Goal: Information Seeking & Learning: Learn about a topic

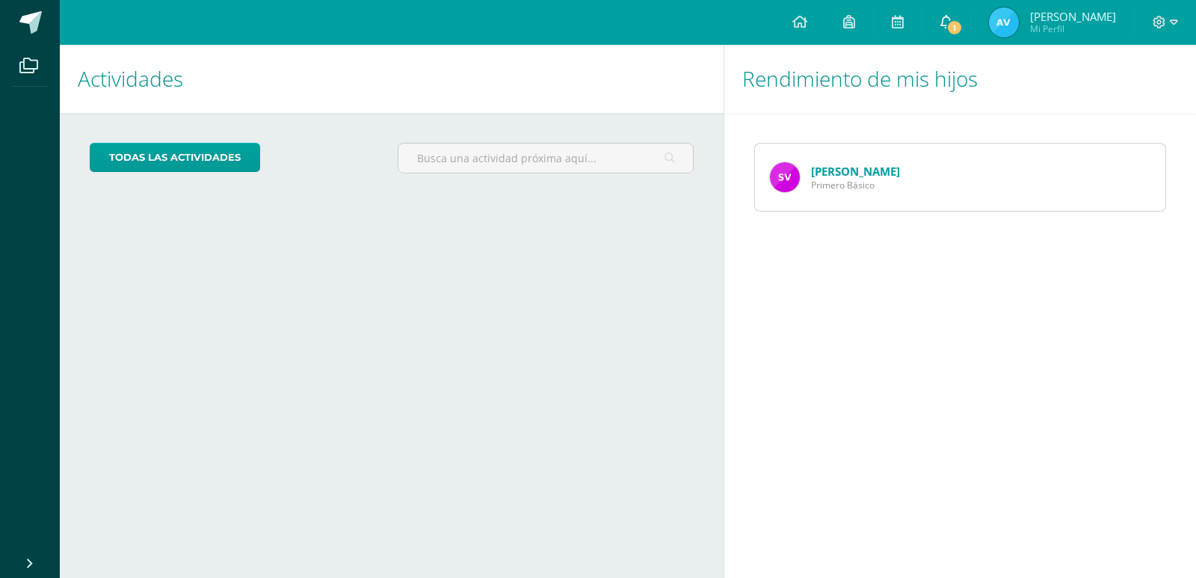
click at [970, 35] on link "1" at bounding box center [946, 22] width 48 height 45
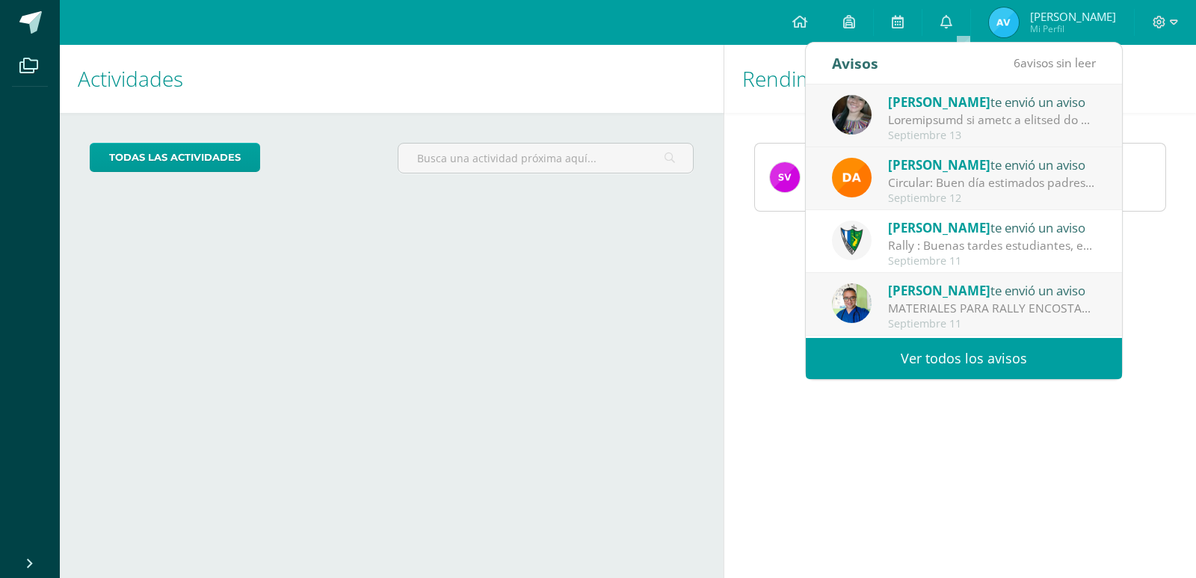
click at [984, 132] on div "Septiembre 13" at bounding box center [992, 135] width 208 height 13
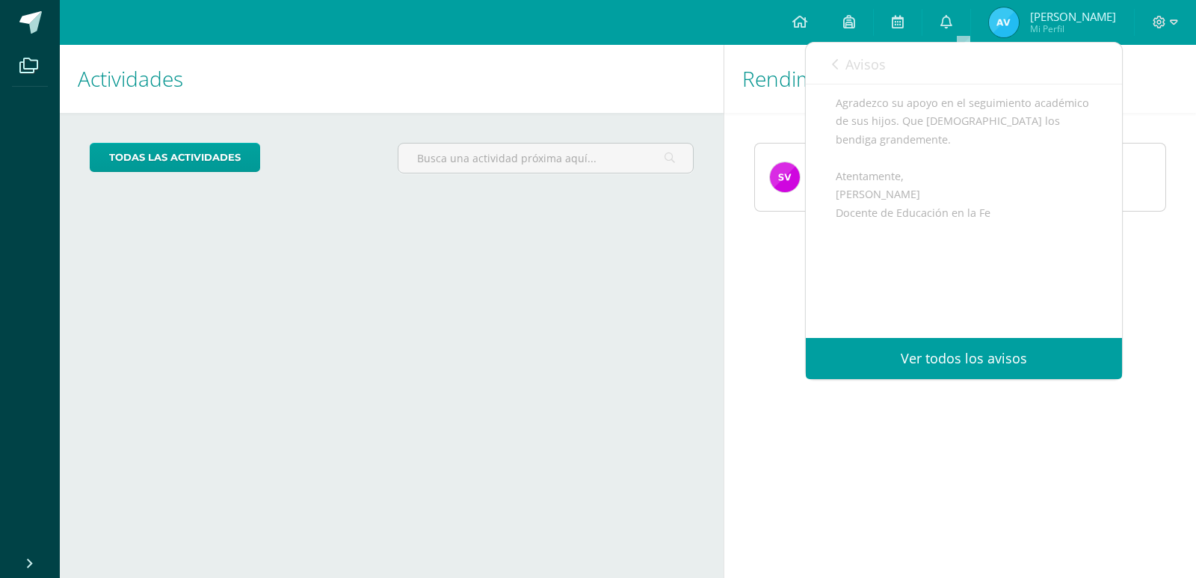
scroll to position [822, 0]
click at [779, 257] on div "Rendimiento de mis hijos Santiago Valdez Primero Básico" at bounding box center [963, 311] width 478 height 533
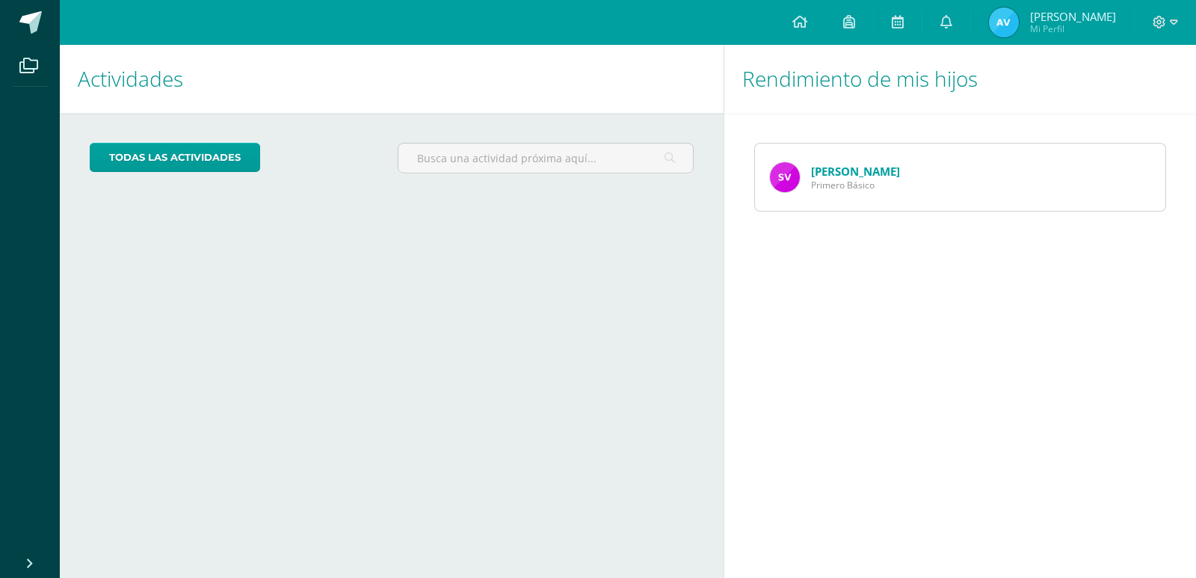
click at [822, 170] on link "[PERSON_NAME]" at bounding box center [855, 171] width 89 height 15
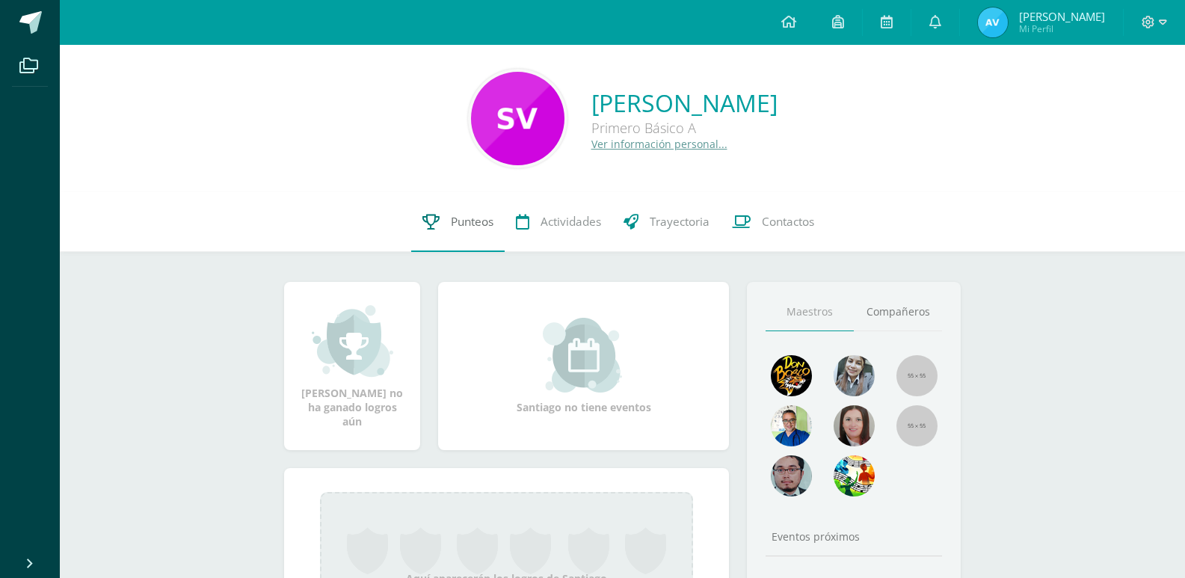
click at [447, 215] on link "Punteos" at bounding box center [457, 222] width 93 height 60
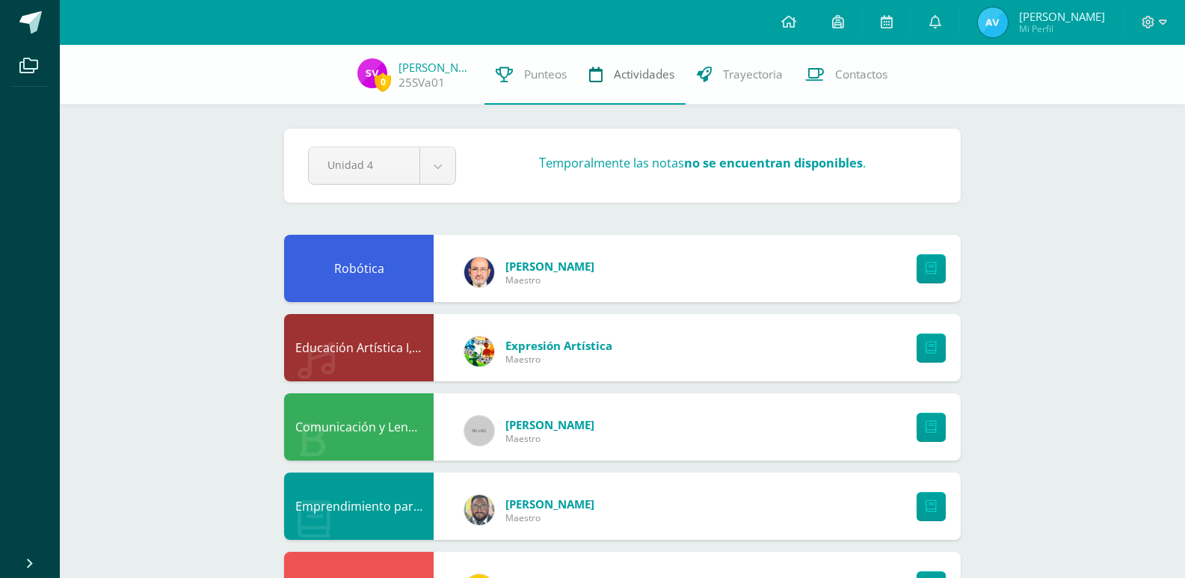
click at [656, 75] on span "Actividades" at bounding box center [644, 75] width 61 height 16
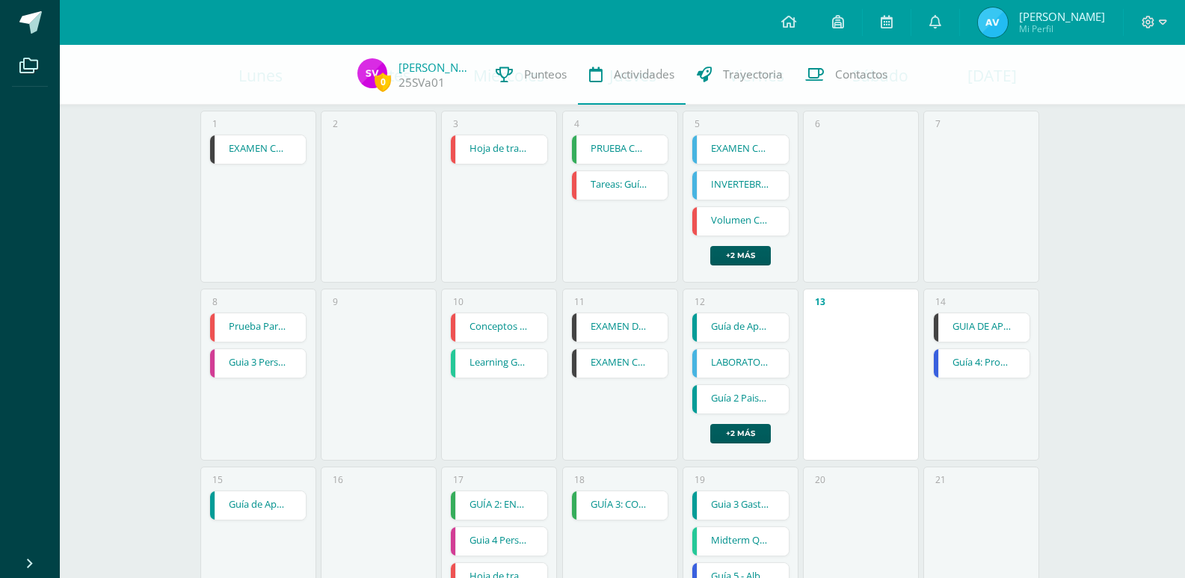
scroll to position [75, 0]
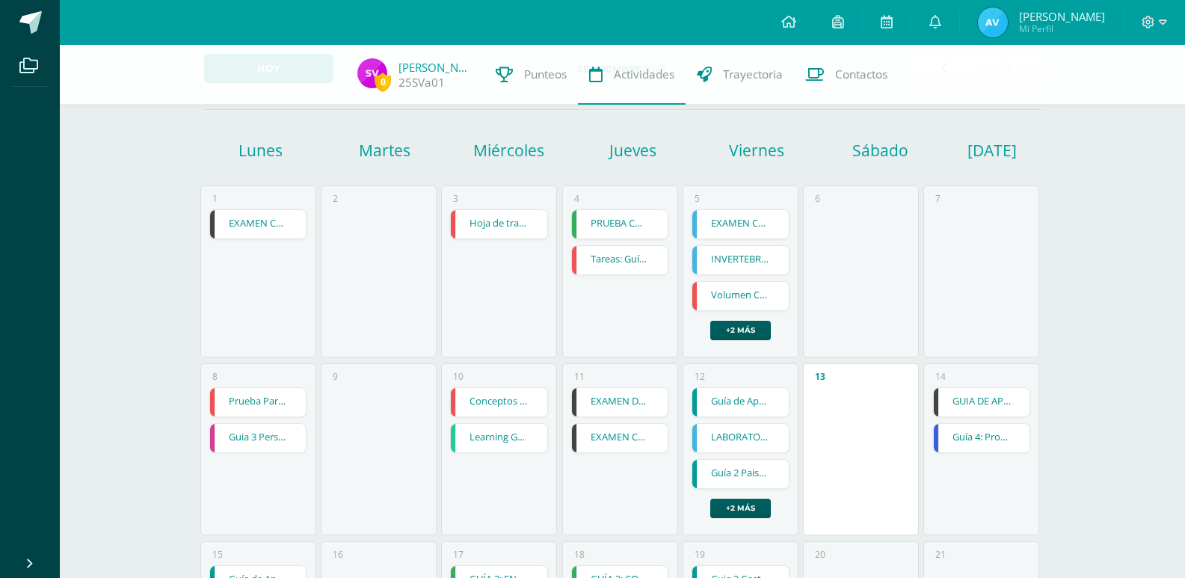
click at [256, 223] on link "EXAMEN CORTO 1 - QUIZIZZ-" at bounding box center [258, 224] width 96 height 28
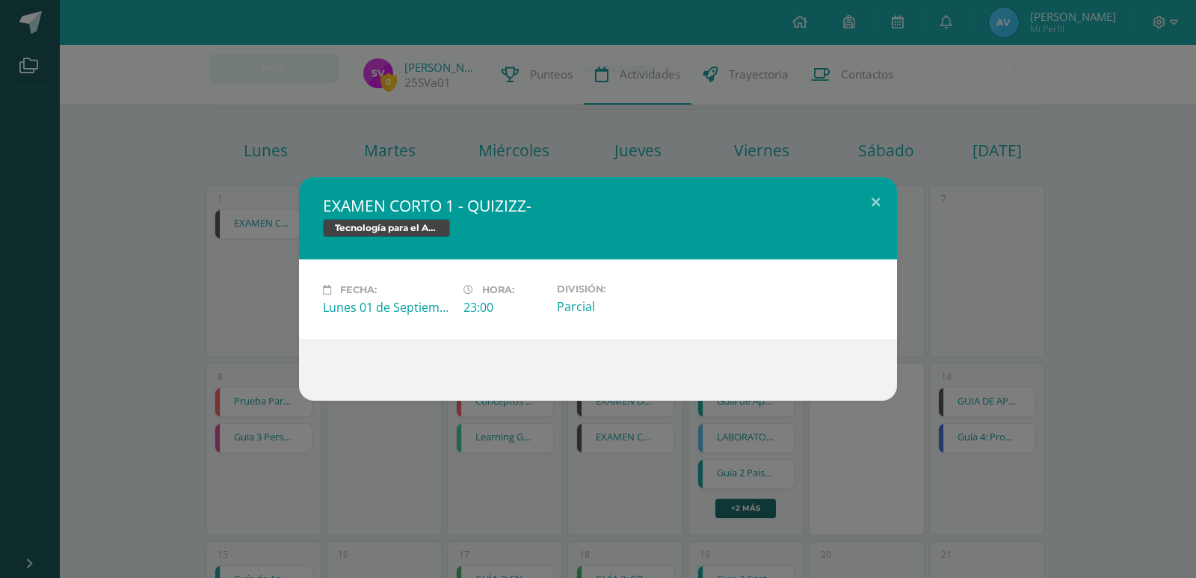
click at [457, 119] on div "EXAMEN CORTO 1 - QUIZIZZ- Tecnología para el Aprendizaje y la Comunicación (Inf…" at bounding box center [598, 289] width 1196 height 578
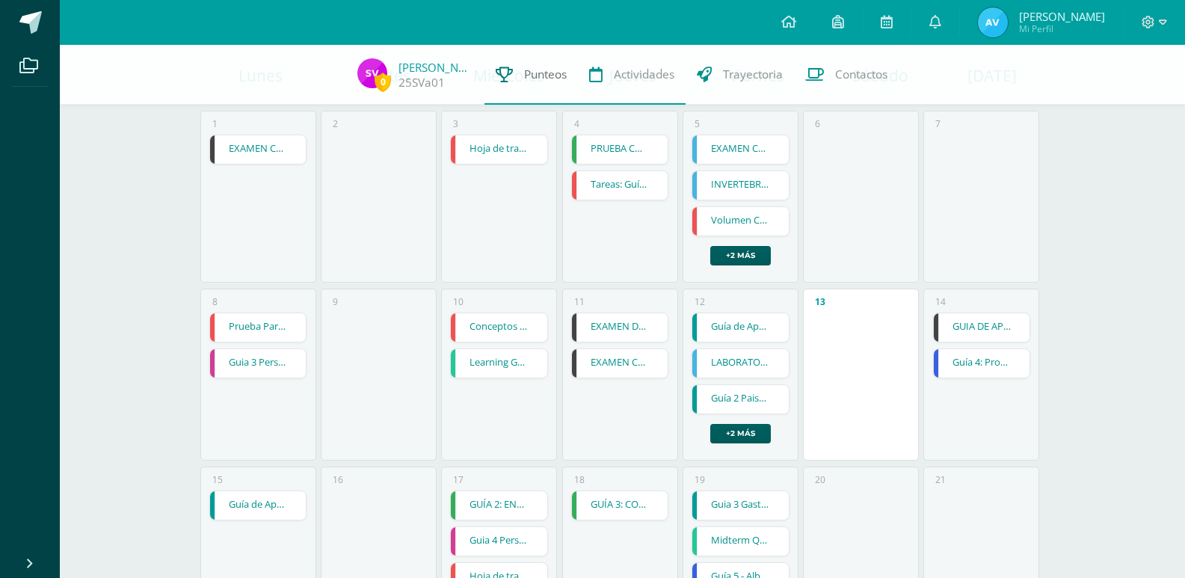
scroll to position [224, 0]
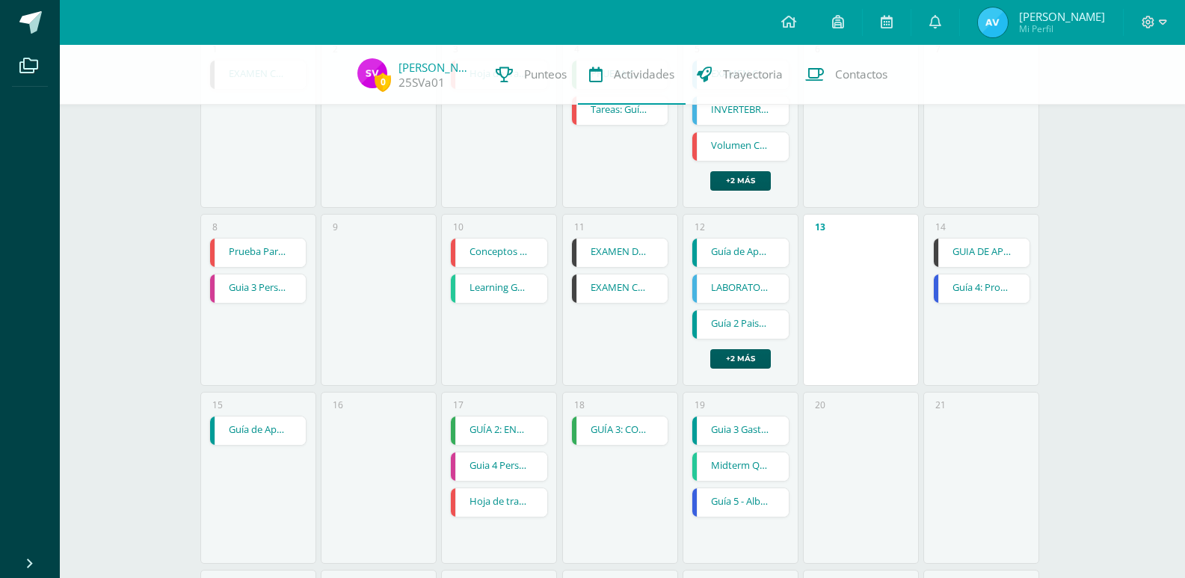
click at [987, 245] on link "GUIA DE APRENDIZAJE 4" at bounding box center [982, 252] width 96 height 28
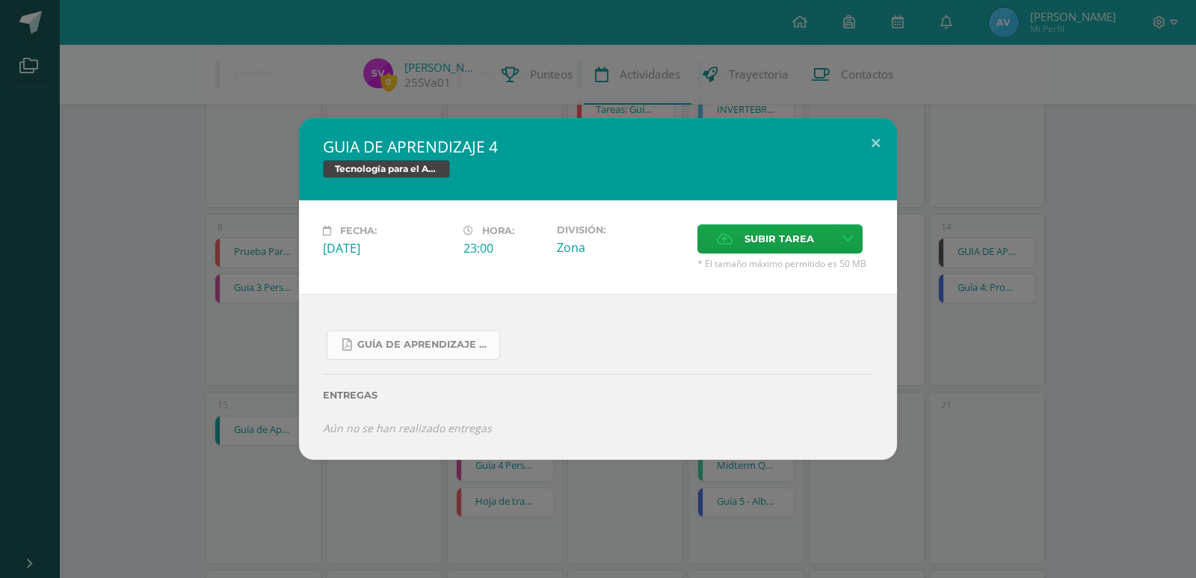
click at [403, 344] on span "Guía De Aprendizaje 4.pdf" at bounding box center [424, 345] width 135 height 12
click at [403, 335] on link "Guía De Aprendizaje 4.pdf" at bounding box center [413, 344] width 173 height 29
click at [866, 151] on button at bounding box center [875, 143] width 43 height 51
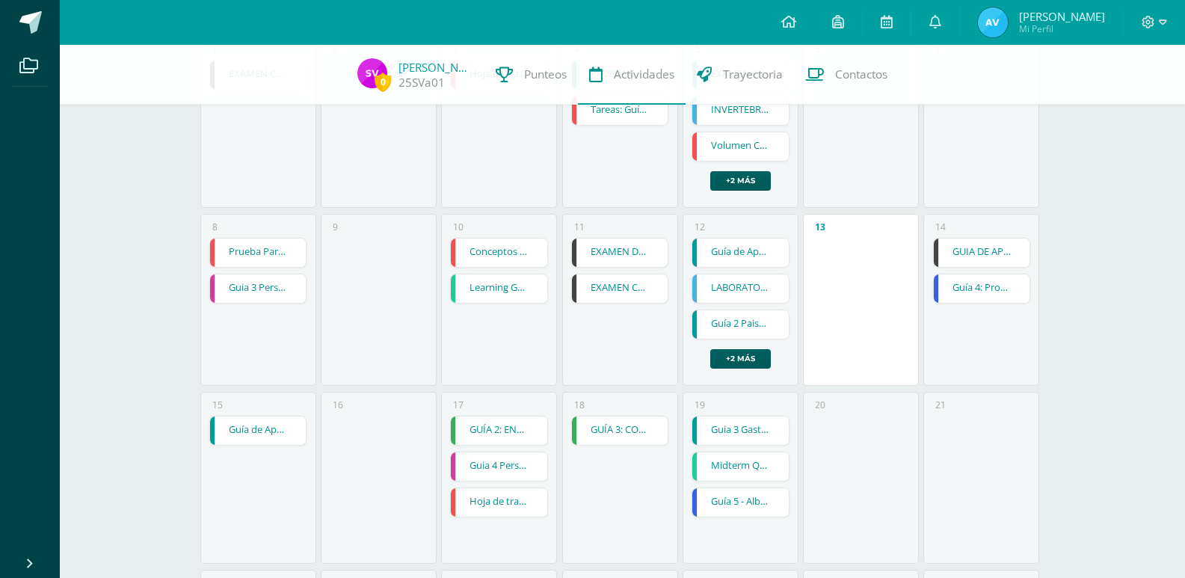
click at [967, 292] on link "Guía 4: Proyecto para exposición" at bounding box center [982, 288] width 96 height 28
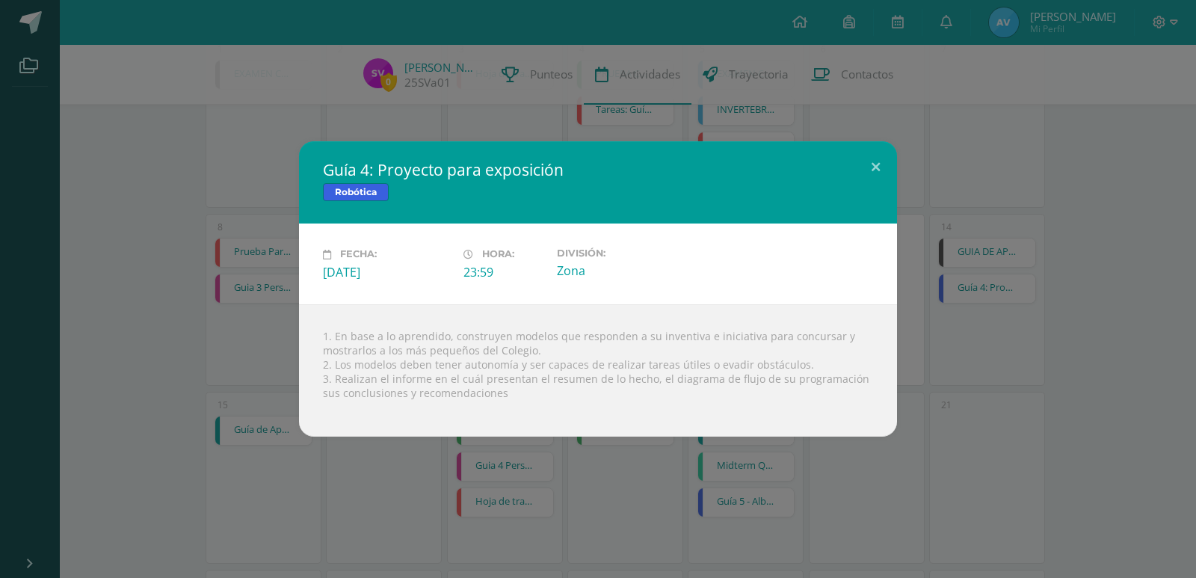
click at [848, 142] on div "Guía 4: Proyecto para exposición Robótica" at bounding box center [598, 182] width 598 height 82
click at [872, 164] on button at bounding box center [875, 166] width 43 height 51
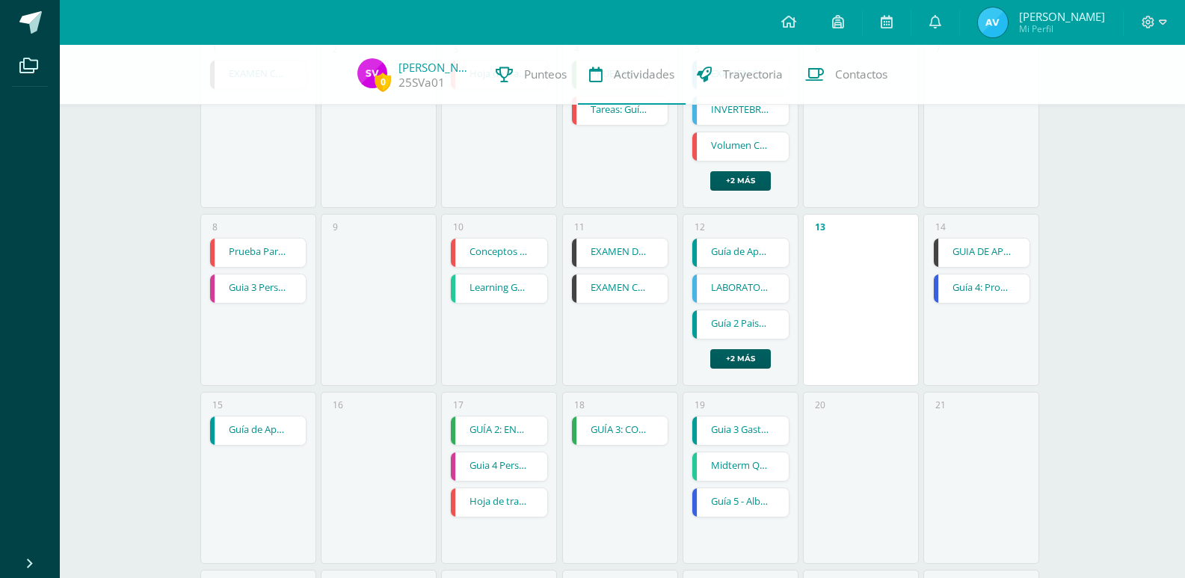
click at [283, 434] on link "Guía de Aprendizaje No. 4" at bounding box center [258, 430] width 96 height 28
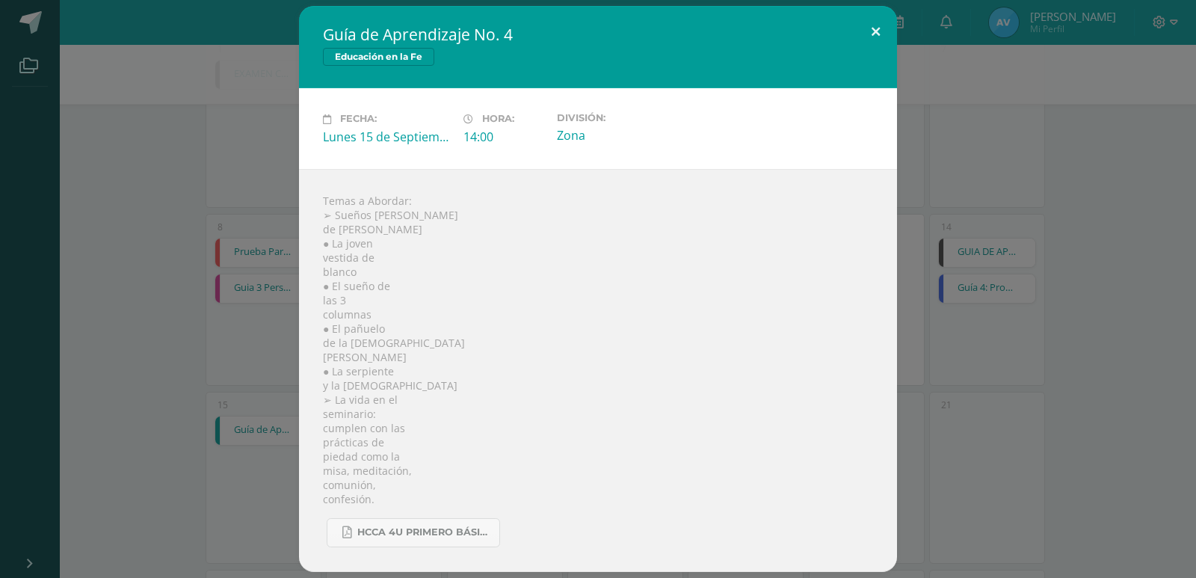
click at [871, 37] on button at bounding box center [875, 31] width 43 height 51
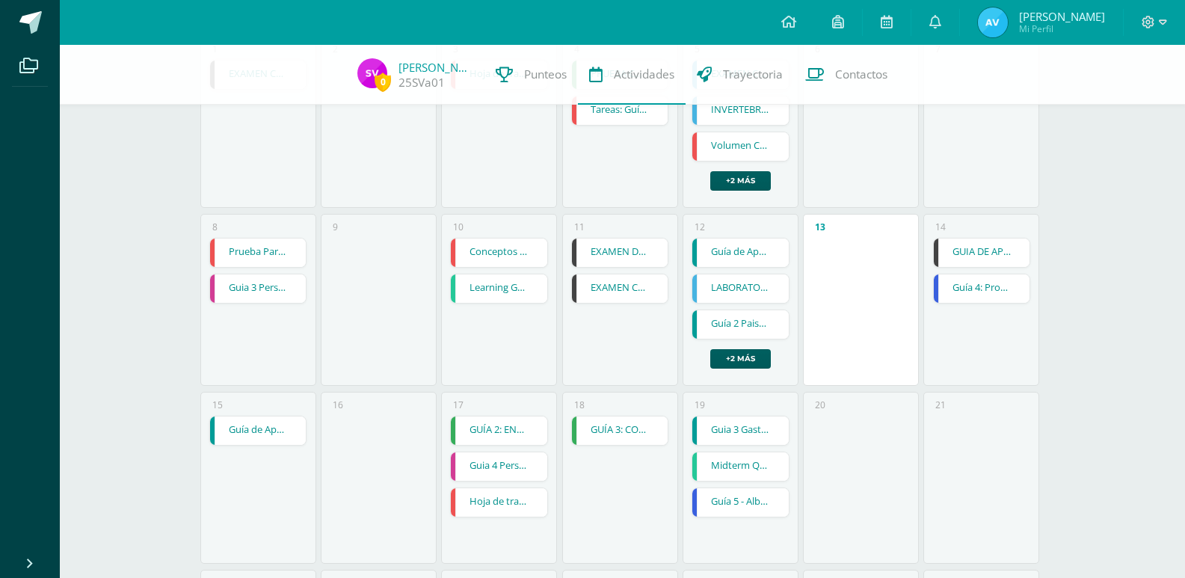
click at [520, 508] on link "Hoja de trabajo Guía 3" at bounding box center [499, 502] width 96 height 28
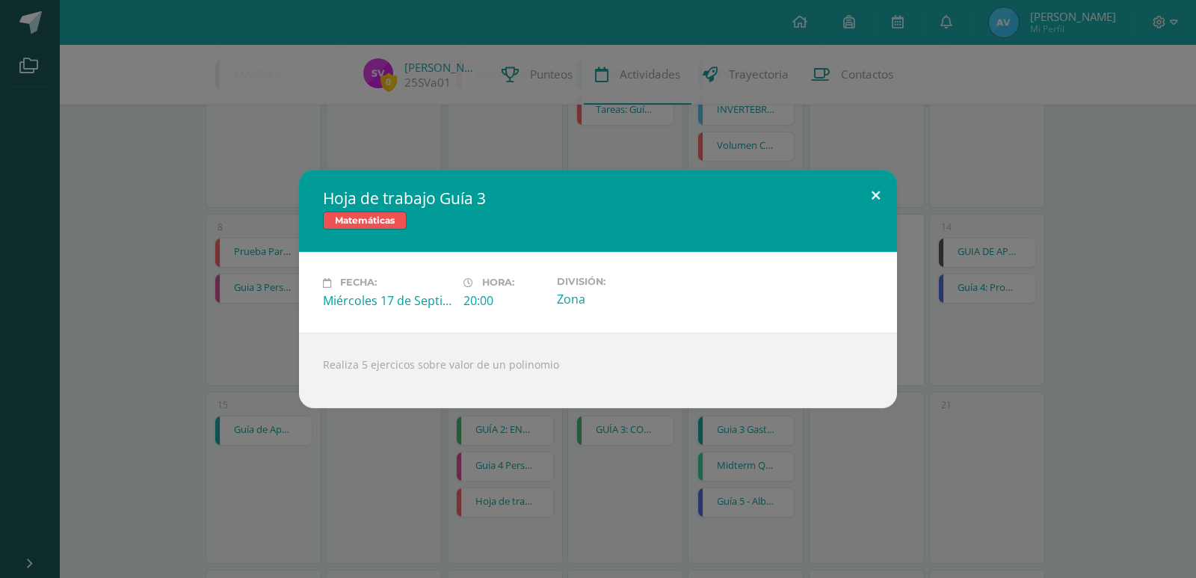
click at [876, 194] on button at bounding box center [875, 195] width 43 height 51
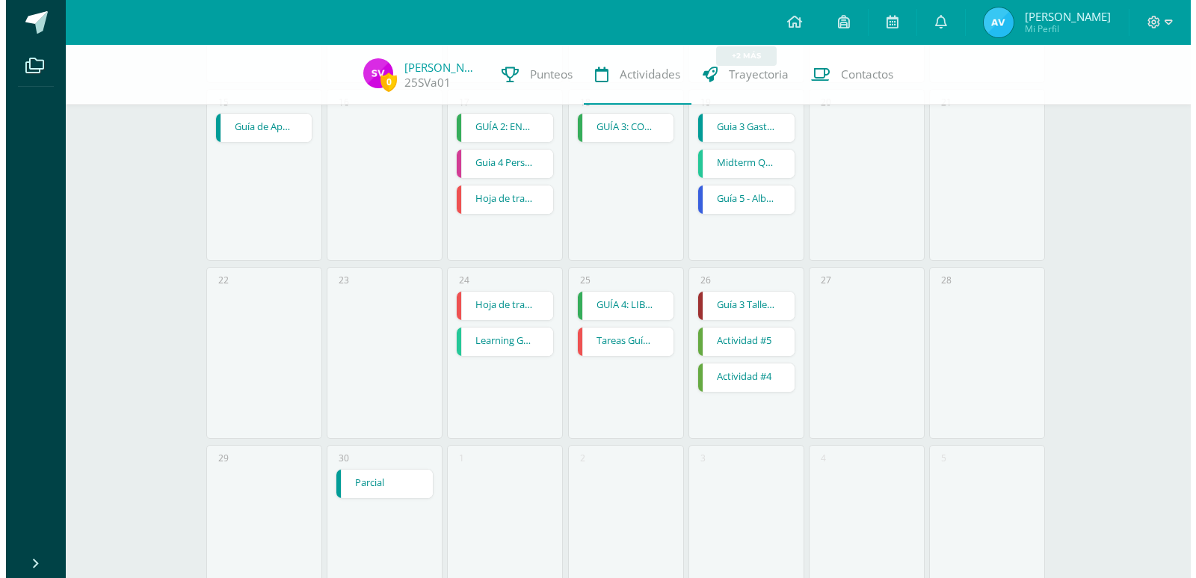
scroll to position [228, 0]
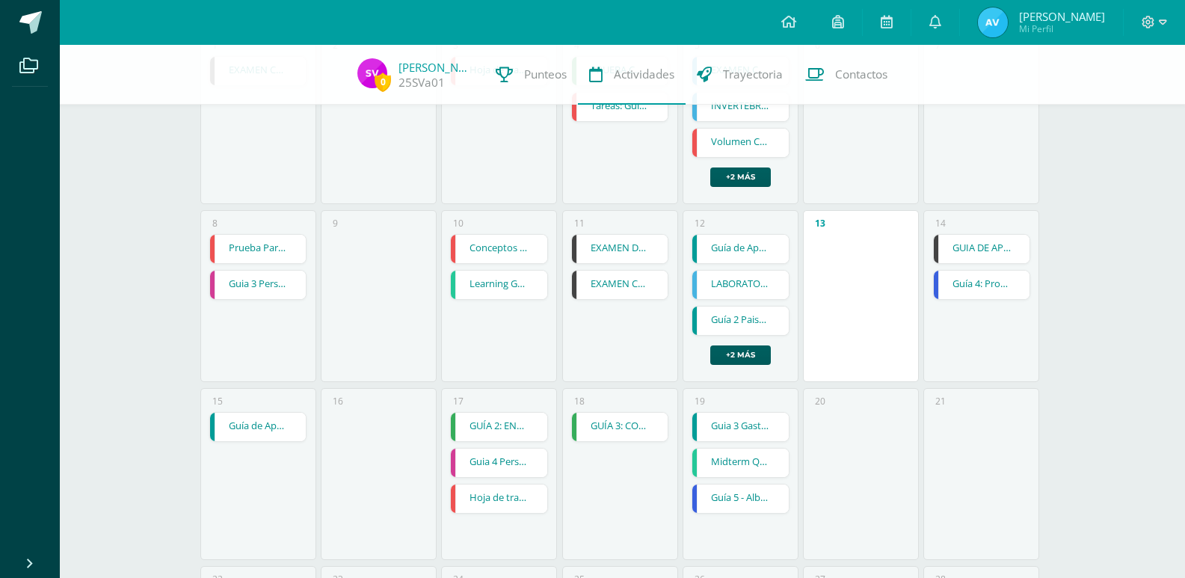
click at [302, 428] on link "Guía de Aprendizaje No. 4" at bounding box center [258, 427] width 96 height 28
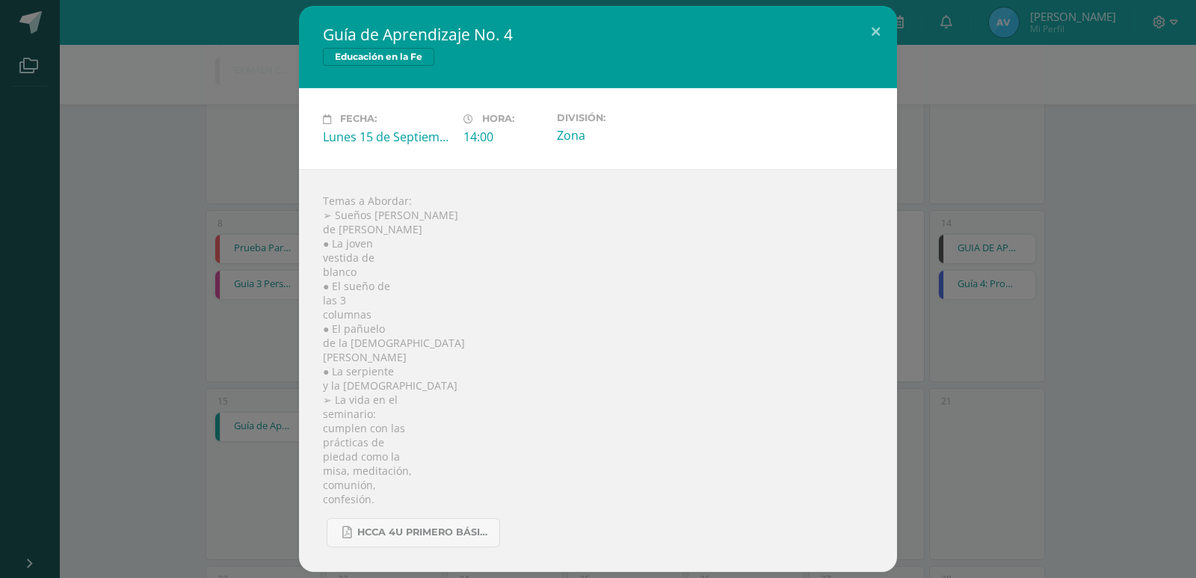
drag, startPoint x: 1195, startPoint y: 236, endPoint x: 1185, endPoint y: 240, distance: 11.1
click at [1192, 240] on div "Guía de Aprendizaje No. 4 Educación en la Fe Fecha: Lunes 15 de Septiembre Hora…" at bounding box center [598, 289] width 1196 height 578
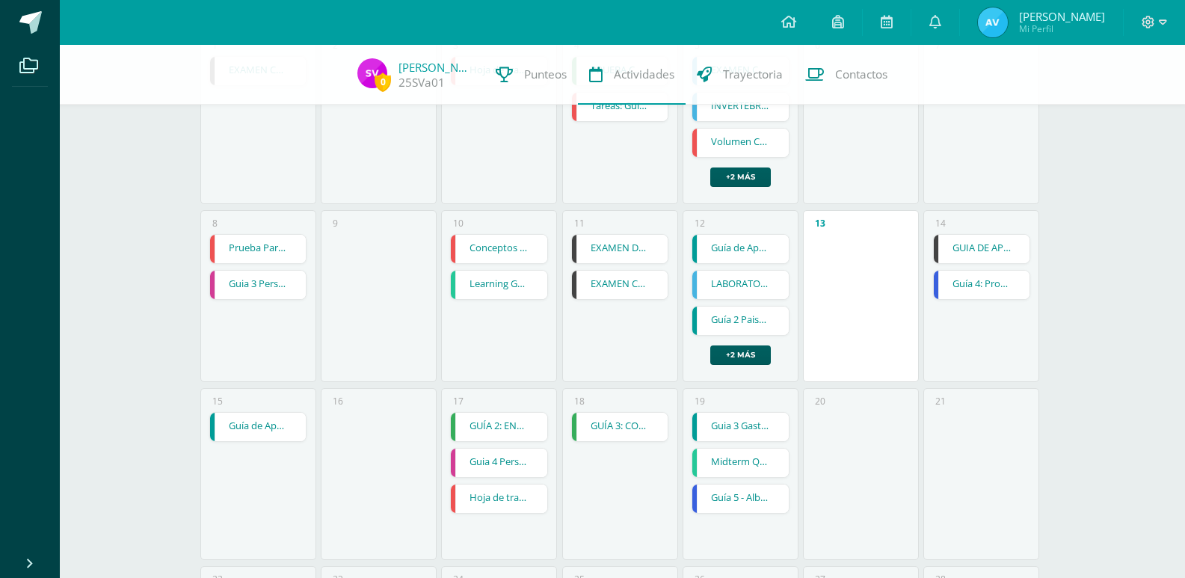
click at [1008, 282] on link "Guía 4: Proyecto para exposición" at bounding box center [982, 285] width 96 height 28
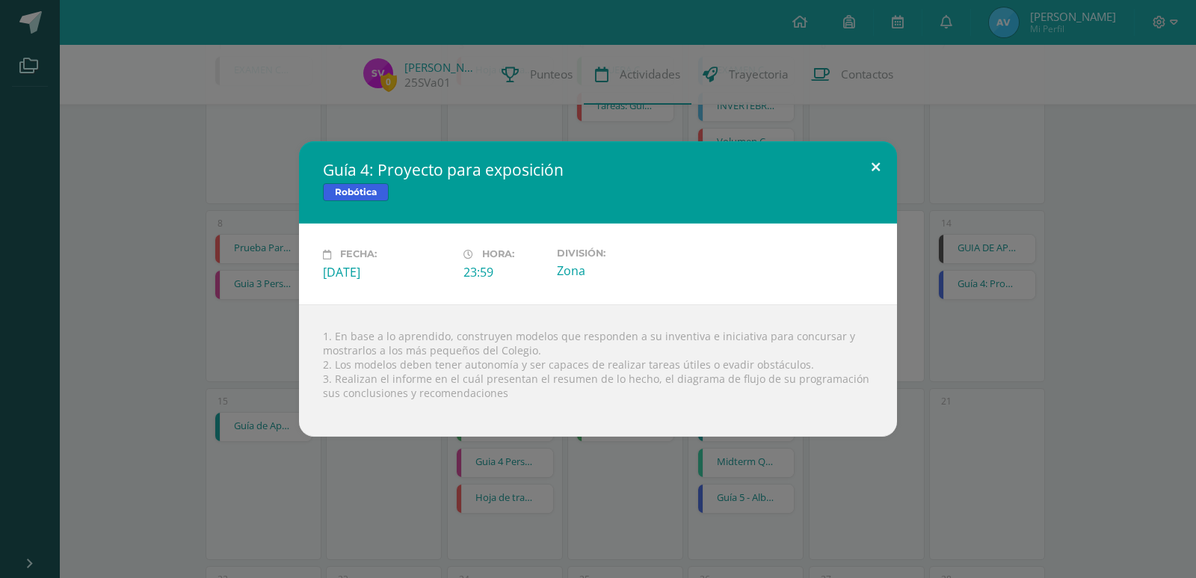
drag, startPoint x: 868, startPoint y: 161, endPoint x: 933, endPoint y: 185, distance: 69.3
click at [869, 161] on button at bounding box center [875, 166] width 43 height 51
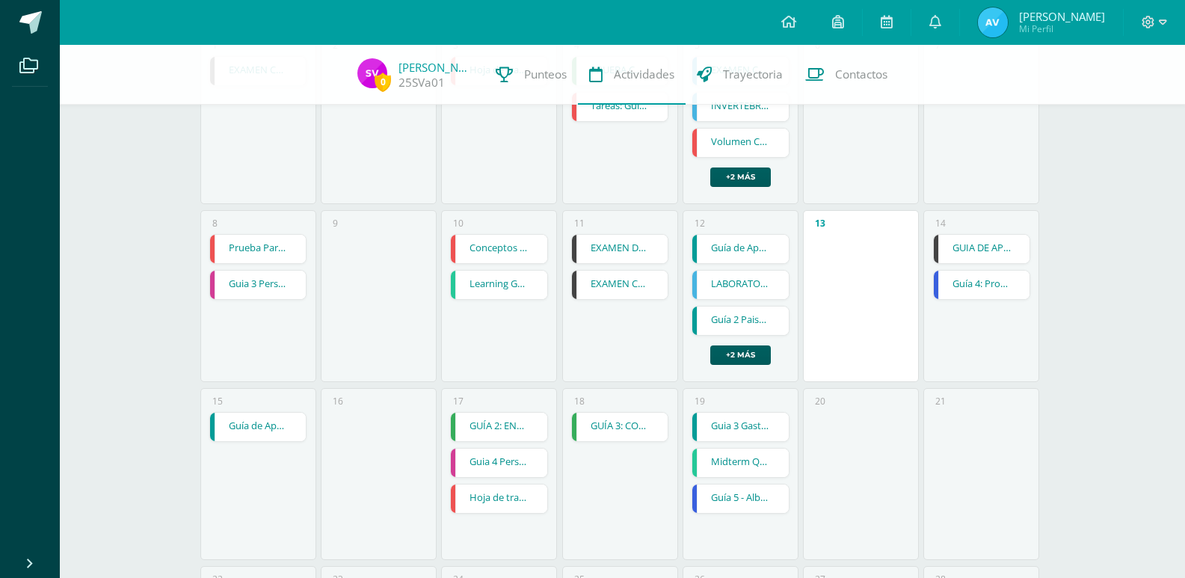
click at [979, 248] on link "GUIA DE APRENDIZAJE 4" at bounding box center [982, 249] width 96 height 28
